Goal: Task Accomplishment & Management: Manage account settings

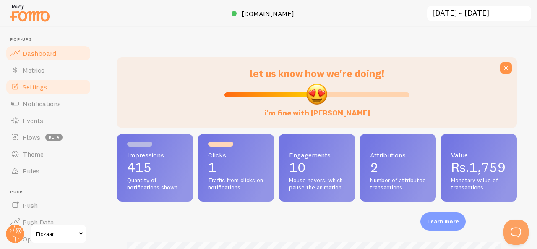
click at [36, 86] on span "Settings" at bounding box center [35, 87] width 24 height 8
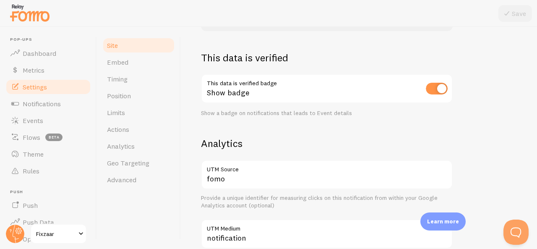
scroll to position [294, 0]
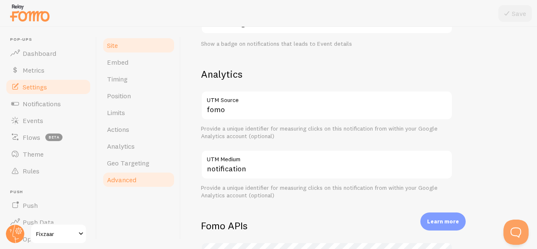
click at [132, 178] on span "Advanced" at bounding box center [121, 180] width 29 height 8
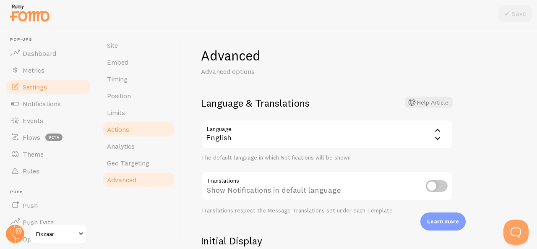
click at [123, 131] on span "Actions" at bounding box center [118, 129] width 22 height 8
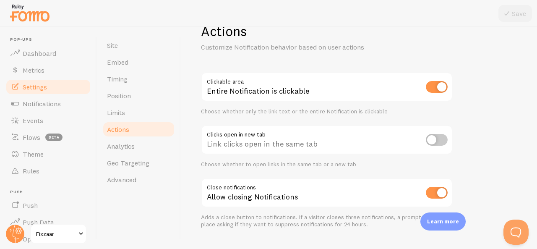
scroll to position [44, 0]
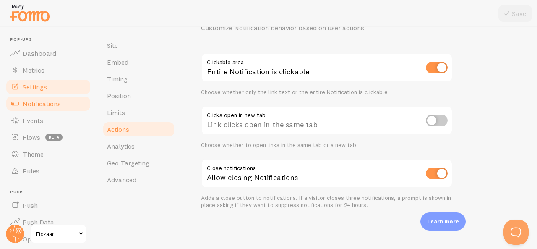
click at [46, 100] on span "Notifications" at bounding box center [42, 104] width 38 height 8
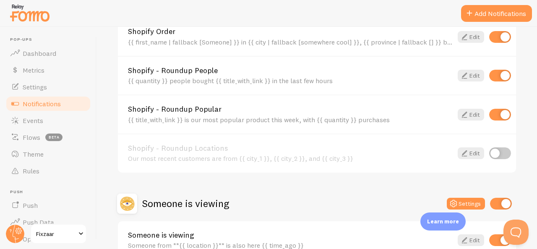
scroll to position [420, 0]
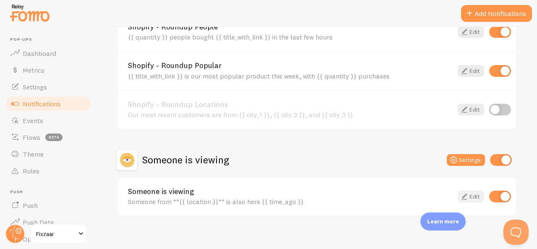
click at [460, 199] on icon at bounding box center [465, 196] width 10 height 10
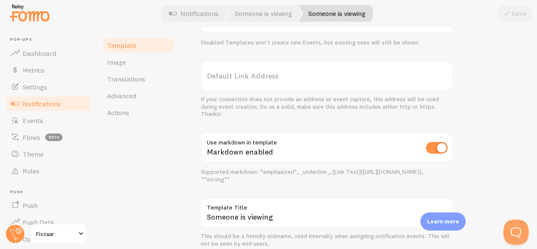
scroll to position [336, 0]
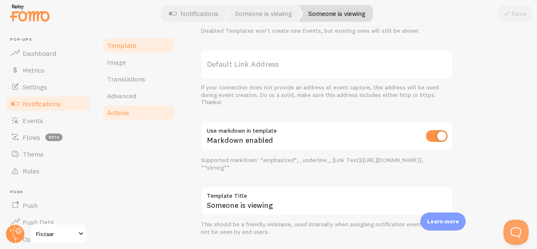
click at [104, 111] on link "Actions" at bounding box center [138, 112] width 73 height 17
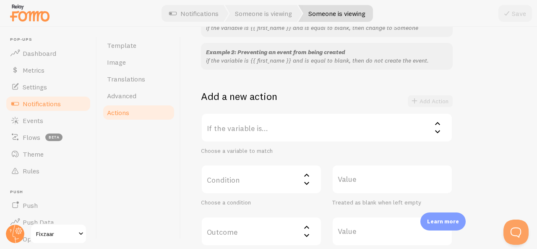
scroll to position [126, 0]
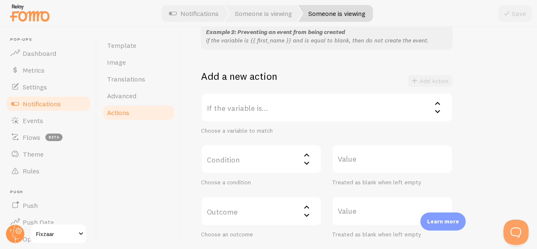
click at [272, 103] on label "If the variable is..." at bounding box center [327, 107] width 252 height 29
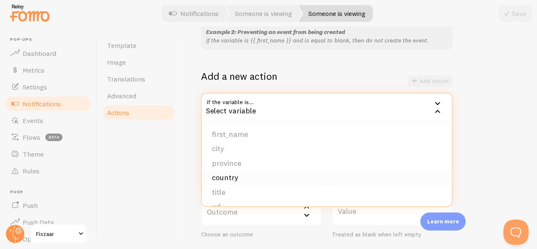
click at [222, 176] on li "country" at bounding box center [327, 177] width 250 height 15
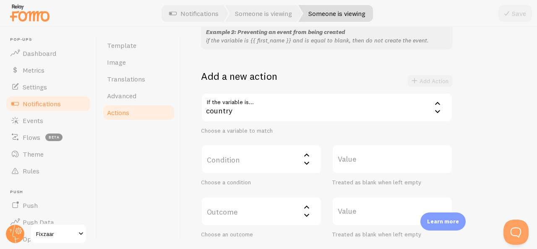
click at [260, 166] on label "Condition" at bounding box center [261, 158] width 121 height 29
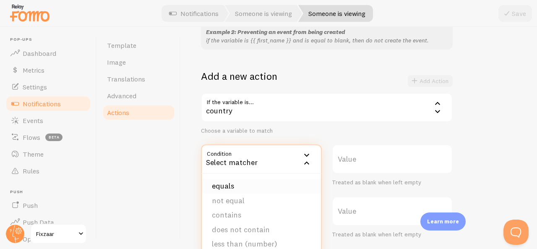
click at [254, 185] on li "equals" at bounding box center [261, 186] width 119 height 15
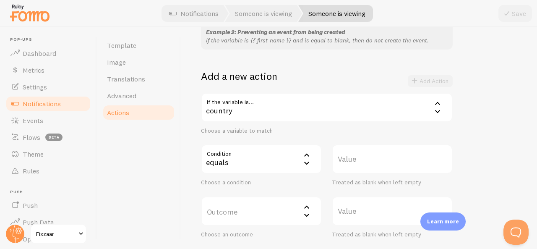
click at [364, 159] on label "Value" at bounding box center [392, 158] width 121 height 29
click at [364, 159] on input "Value" at bounding box center [392, 158] width 121 height 29
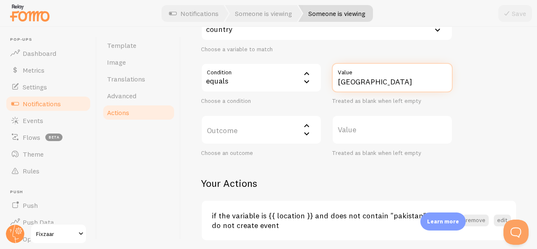
scroll to position [210, 0]
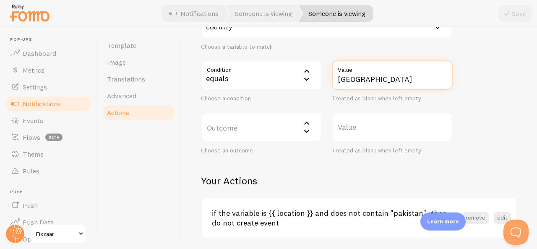
type input "[GEOGRAPHIC_DATA]"
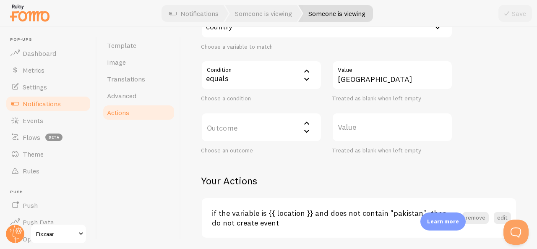
click at [296, 138] on label "Outcome" at bounding box center [261, 127] width 121 height 29
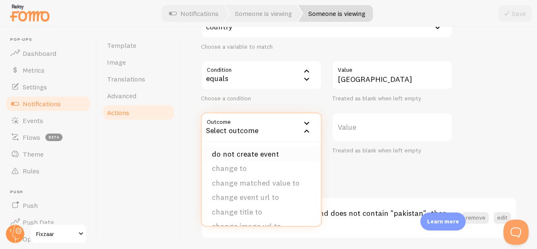
click at [270, 152] on li "do not create event" at bounding box center [261, 154] width 119 height 15
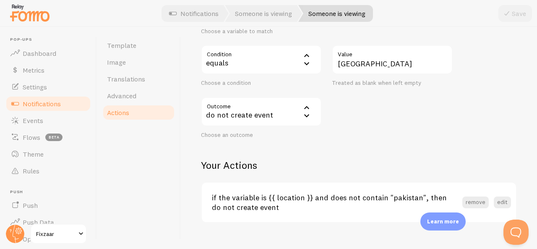
scroll to position [239, 0]
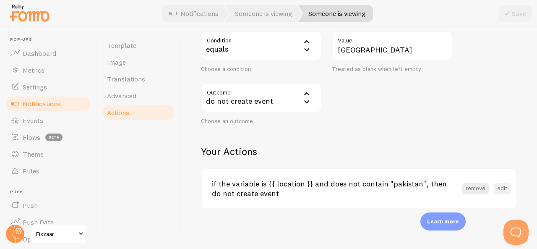
click at [496, 189] on button "edit" at bounding box center [502, 189] width 17 height 12
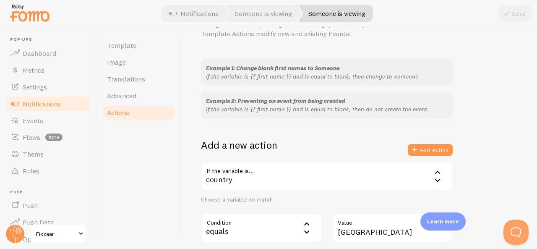
scroll to position [86, 0]
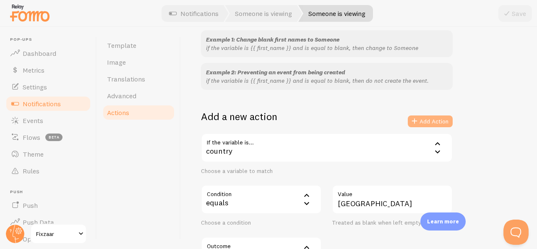
click at [436, 123] on button "Add Action" at bounding box center [430, 121] width 45 height 12
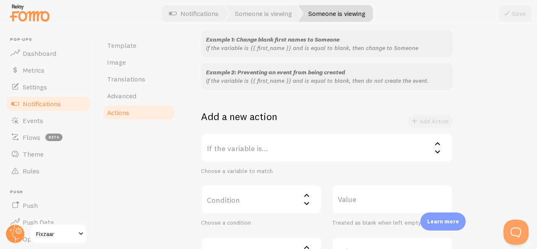
click at [51, 101] on span "Notifications" at bounding box center [42, 104] width 38 height 8
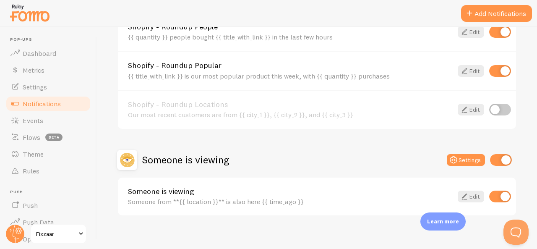
scroll to position [427, 0]
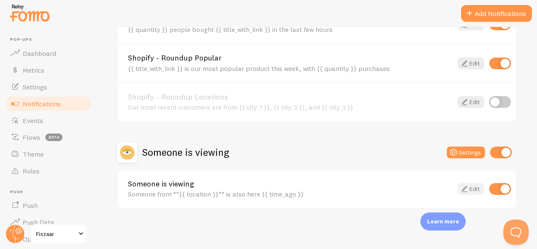
click at [464, 189] on link "Edit" at bounding box center [471, 189] width 26 height 12
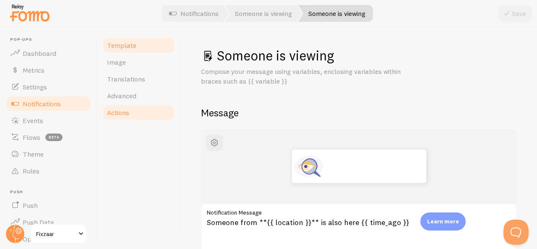
click at [120, 116] on span "Actions" at bounding box center [118, 112] width 22 height 8
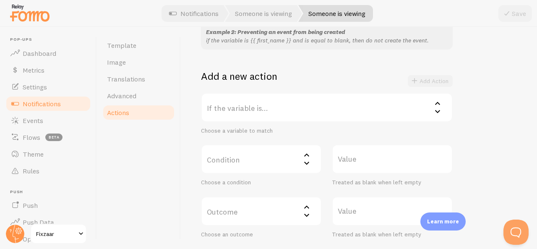
scroll to position [280, 0]
